Goal: Information Seeking & Learning: Understand process/instructions

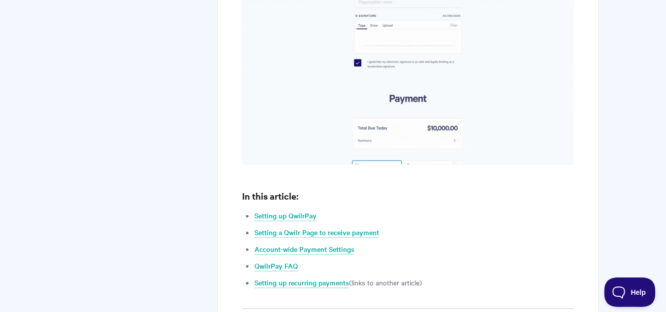
scroll to position [905, 0]
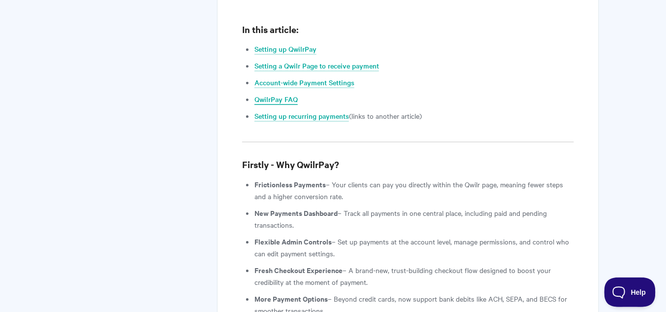
click at [274, 94] on link "QwilrPay FAQ" at bounding box center [275, 99] width 43 height 11
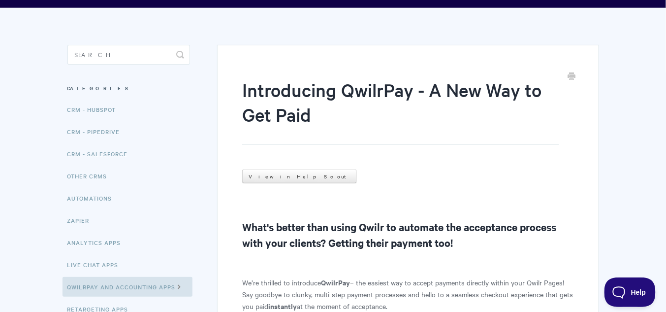
scroll to position [202, 0]
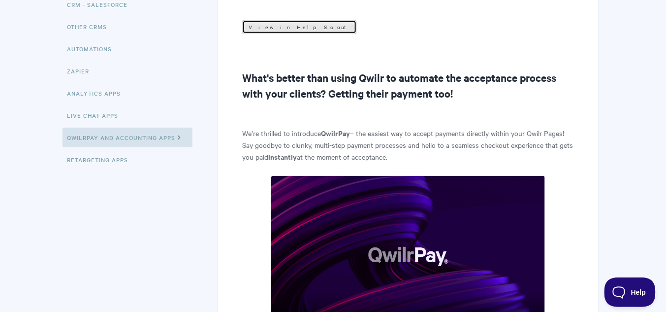
click at [262, 30] on link "View in Help Scout" at bounding box center [299, 27] width 115 height 14
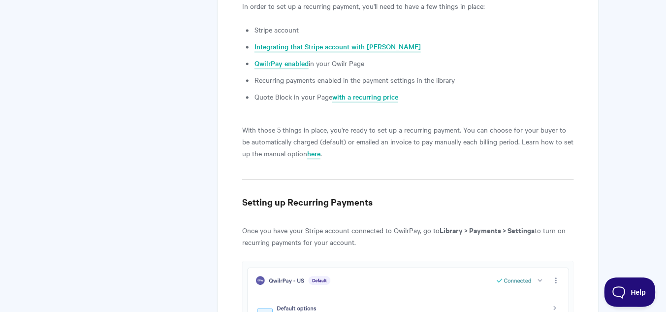
scroll to position [630, 0]
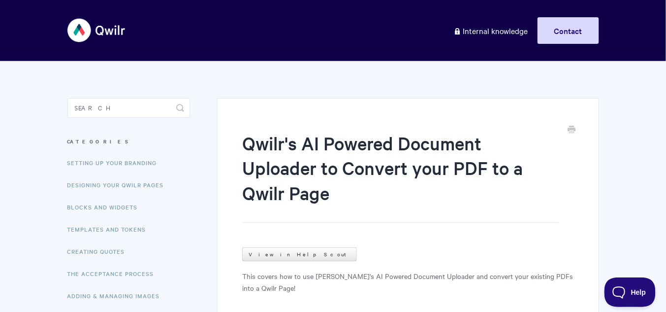
click at [276, 256] on link "View in Help Scout" at bounding box center [299, 254] width 115 height 14
click at [124, 103] on input "Search" at bounding box center [128, 108] width 123 height 20
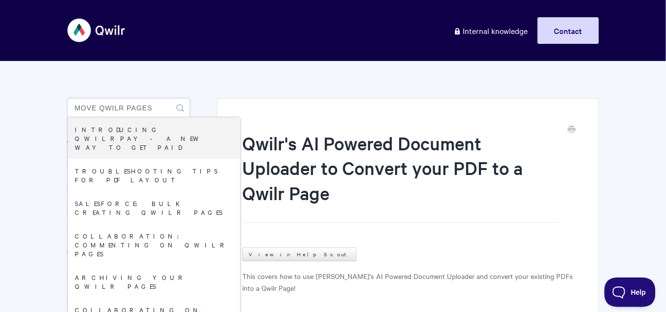
click at [126, 107] on input "move qwilr pages" at bounding box center [128, 108] width 123 height 20
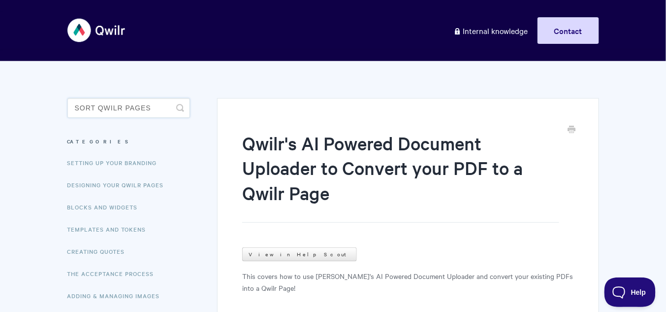
click at [125, 98] on input "sort qwilr pages" at bounding box center [128, 108] width 123 height 20
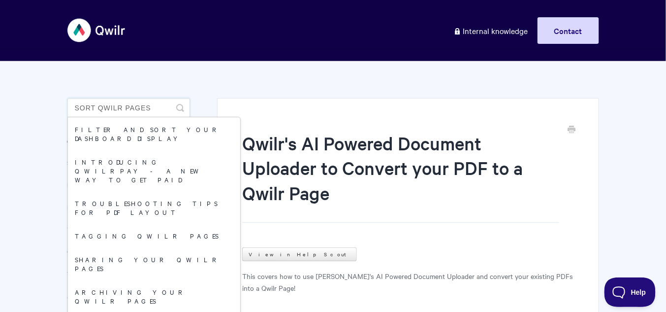
click at [125, 98] on input "sort qwilr pages" at bounding box center [128, 108] width 123 height 20
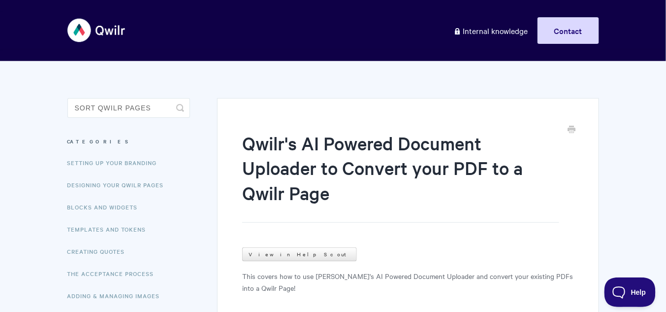
click at [127, 107] on input "sort qwilr pages" at bounding box center [128, 108] width 123 height 20
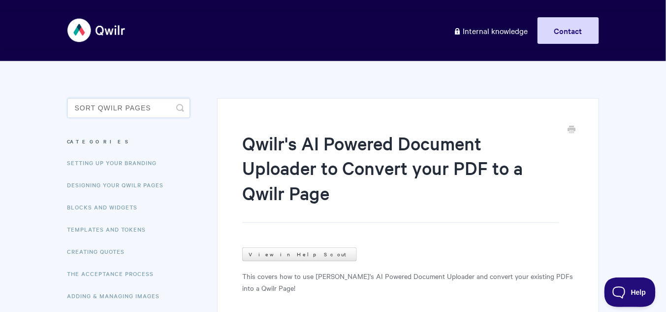
click at [128, 108] on input "sort qwilr pages" at bounding box center [128, 108] width 123 height 20
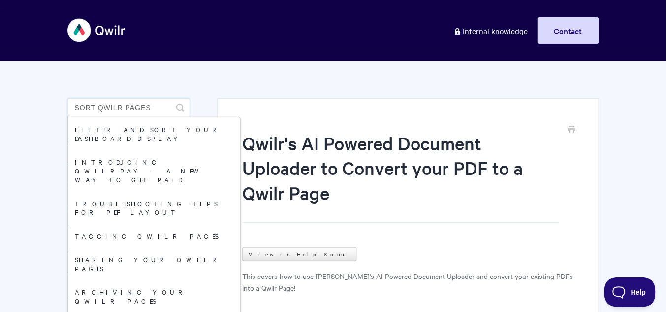
click at [128, 109] on input "sort qwilr pages" at bounding box center [128, 108] width 123 height 20
type input "m"
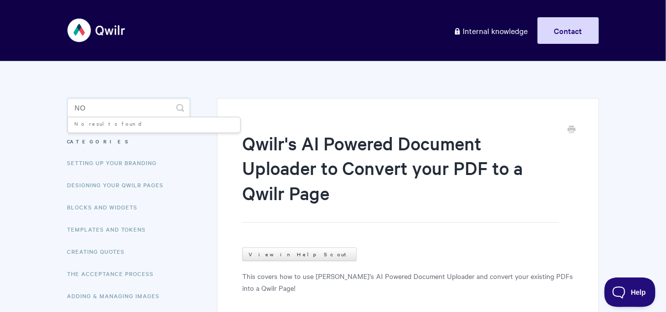
type input "n"
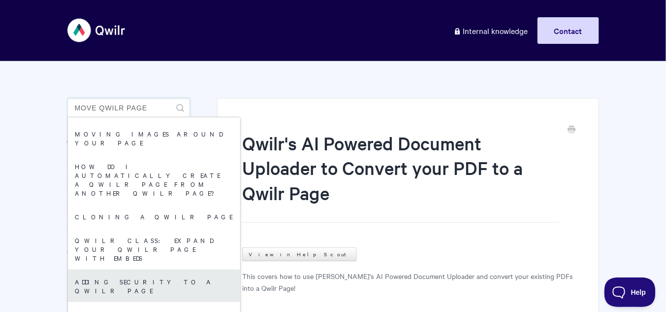
scroll to position [315, 0]
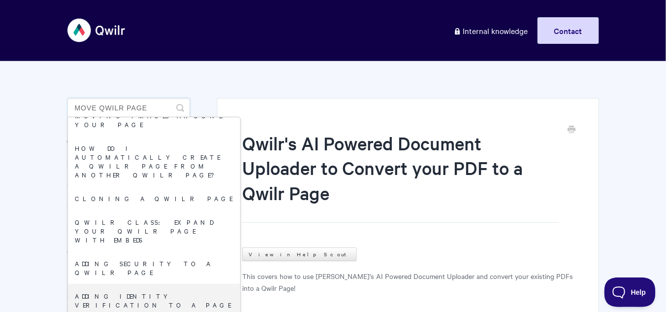
type input "move qwilr page"
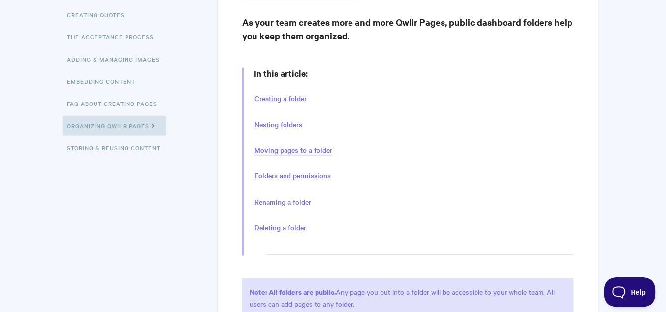
click at [305, 147] on link "Moving pages to a folder" at bounding box center [293, 150] width 78 height 11
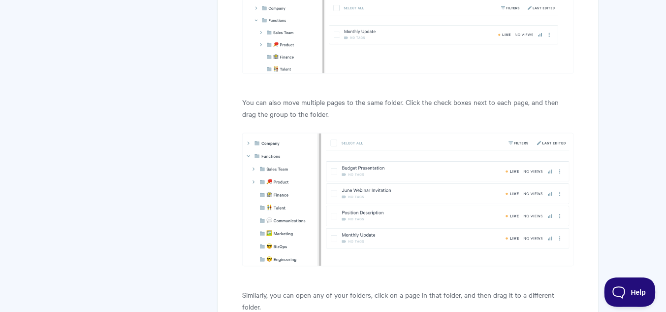
scroll to position [1603, 0]
